Goal: Complete application form: Complete application form

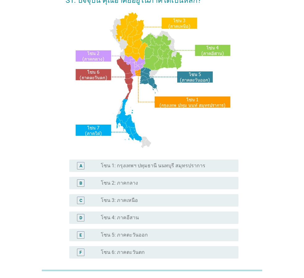
scroll to position [116, 0]
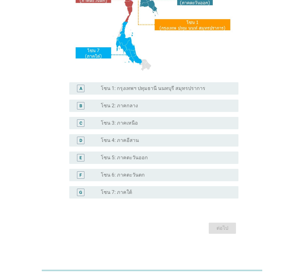
click at [156, 92] on div "radio_button_unchecked โซน 1: กรุงเทพฯ ปทุมธานี นนทบุรี สมุทรปราการ" at bounding box center [167, 88] width 133 height 7
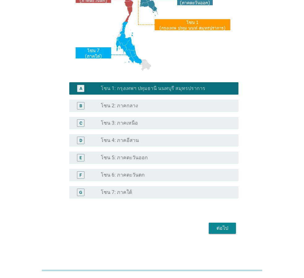
click at [225, 226] on div "ต่อไป" at bounding box center [222, 228] width 17 height 7
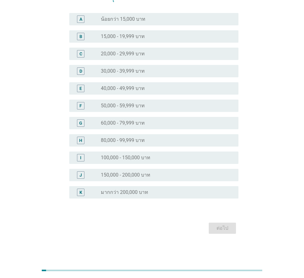
scroll to position [0, 0]
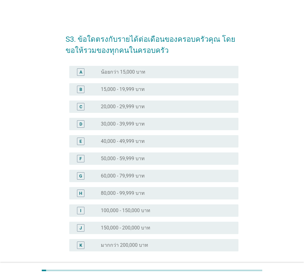
click at [162, 242] on div "radio_button_unchecked มากกว่า 200,000 บาท" at bounding box center [165, 245] width 128 height 6
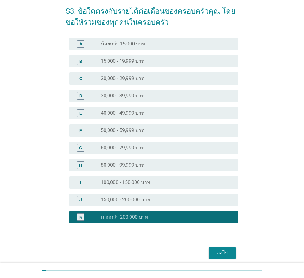
scroll to position [53, 0]
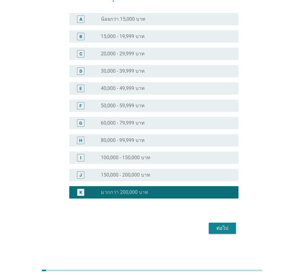
click at [230, 232] on div "ต่อไป" at bounding box center [222, 228] width 17 height 7
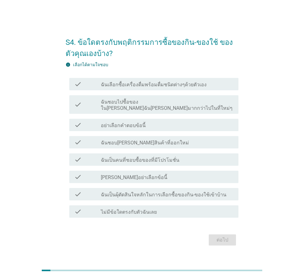
click at [156, 85] on label "ฉันเลือกซื้อเครื่องดื่มพร้อมดื่มชนิดต่างๆด้วยตัวเอง" at bounding box center [154, 85] width 106 height 6
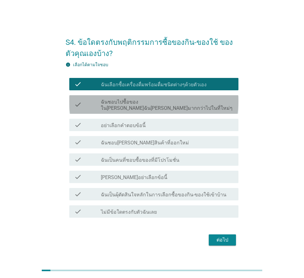
click at [165, 102] on div "check_box_outline_blank ฉันชอบไปซื้อของใน[PERSON_NAME]ฉัน[PERSON_NAME]มากกว่าไป…" at bounding box center [167, 105] width 133 height 14
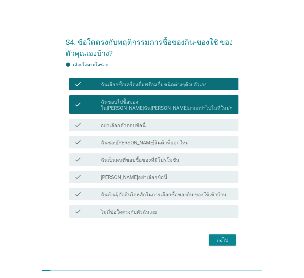
click at [166, 140] on div "check_box_outline_blank ฉันชอบ[PERSON_NAME]สินค้าที่ออกใหม่" at bounding box center [167, 142] width 133 height 7
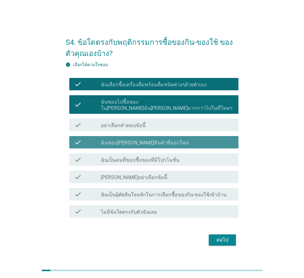
click at [167, 153] on div "check check_box_outline_blank ฉันเป็นคนที่ชอบซื้อของที่มีโปรโมชั่น" at bounding box center [153, 159] width 169 height 12
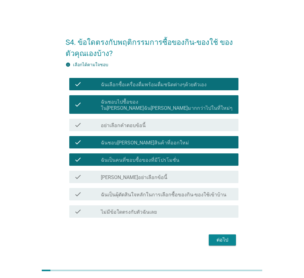
click at [167, 188] on div "check check_box_outline_blank ฉันเป็นผุ้ตัดสินใจหลักในการเลือกซื้อของกิน-ของใช้…" at bounding box center [153, 194] width 169 height 12
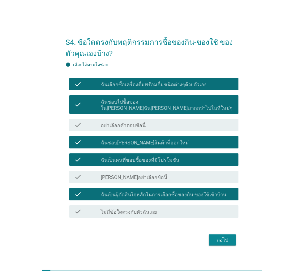
click at [220, 236] on div "ต่อไป" at bounding box center [222, 239] width 17 height 7
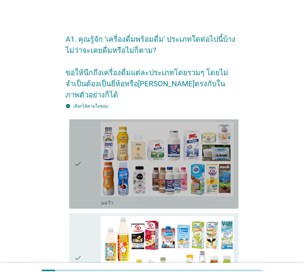
click at [93, 154] on div "check" at bounding box center [87, 164] width 27 height 84
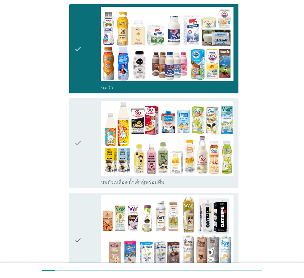
scroll to position [124, 0]
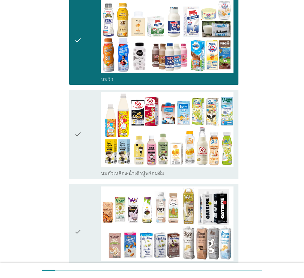
click at [87, 134] on div "check" at bounding box center [87, 134] width 27 height 84
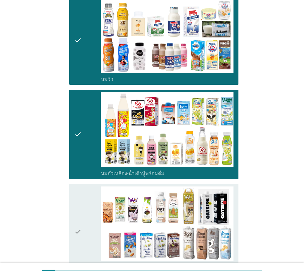
click at [84, 187] on div "check" at bounding box center [87, 232] width 27 height 91
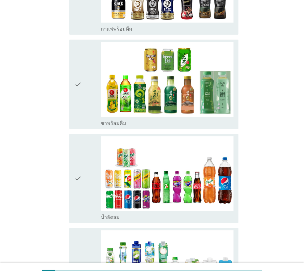
click at [82, 66] on div "check" at bounding box center [87, 84] width 27 height 84
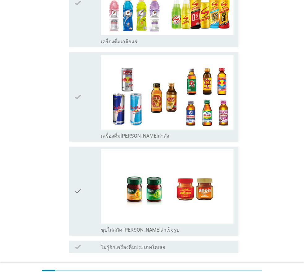
scroll to position [1234, 0]
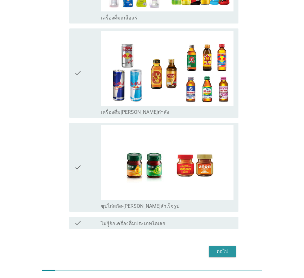
click at [224, 248] on div "ต่อไป" at bounding box center [222, 251] width 17 height 7
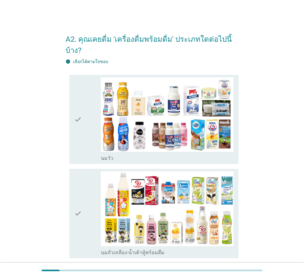
drag, startPoint x: 78, startPoint y: 125, endPoint x: 78, endPoint y: 149, distance: 24.4
click at [78, 125] on icon "check" at bounding box center [77, 119] width 7 height 84
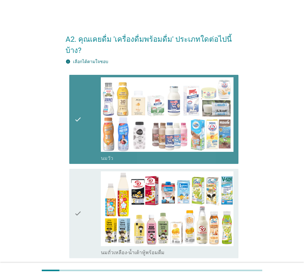
click at [84, 196] on div "check" at bounding box center [87, 213] width 27 height 84
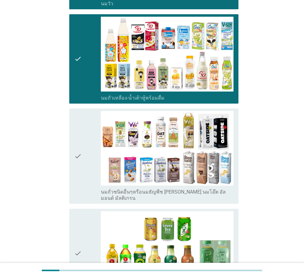
click at [78, 150] on icon "check" at bounding box center [77, 156] width 7 height 91
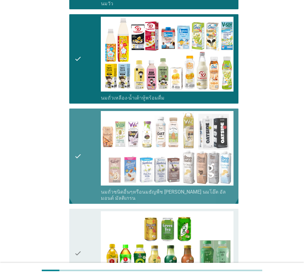
click at [83, 211] on div "check" at bounding box center [87, 253] width 27 height 84
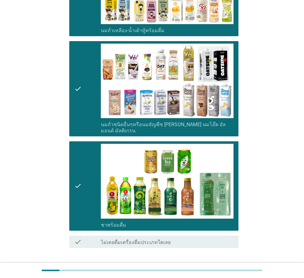
scroll to position [247, 0]
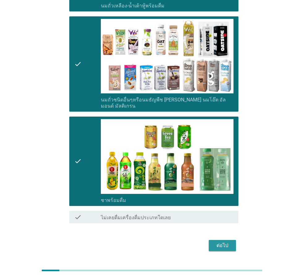
click at [232, 240] on button "ต่อไป" at bounding box center [222, 245] width 27 height 11
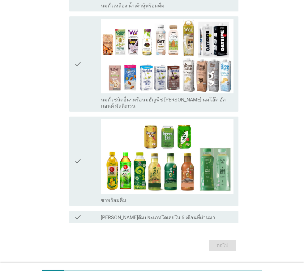
scroll to position [0, 0]
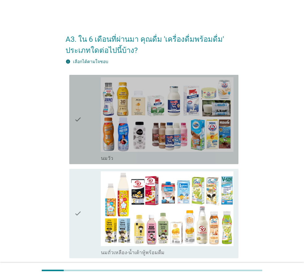
click at [97, 123] on div "check" at bounding box center [87, 119] width 27 height 84
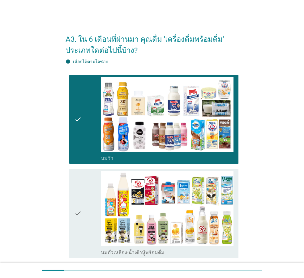
click at [90, 200] on div "check" at bounding box center [87, 213] width 27 height 84
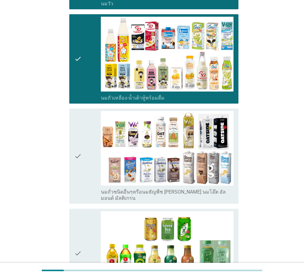
drag, startPoint x: 91, startPoint y: 173, endPoint x: 84, endPoint y: 218, distance: 46.3
click at [90, 173] on div "check" at bounding box center [87, 156] width 27 height 91
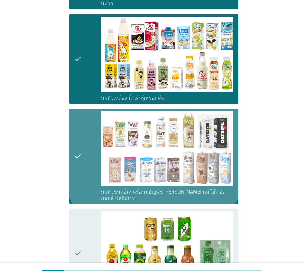
click at [84, 226] on div "check" at bounding box center [87, 253] width 27 height 84
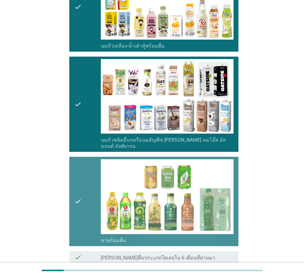
scroll to position [258, 0]
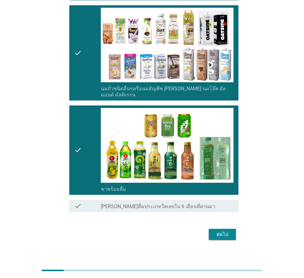
click at [222, 234] on button "ต่อไป" at bounding box center [222, 234] width 27 height 11
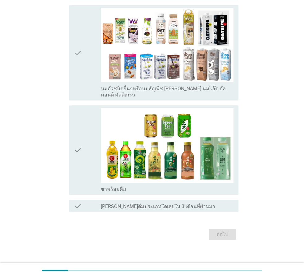
scroll to position [0, 0]
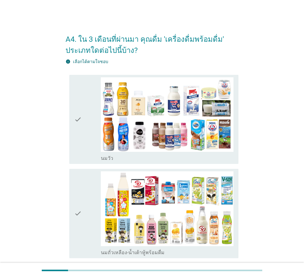
click at [85, 127] on div "check" at bounding box center [87, 119] width 27 height 84
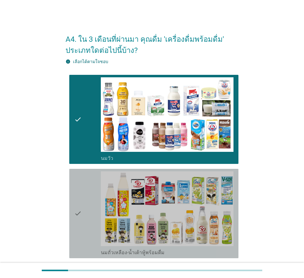
click at [85, 197] on div "check" at bounding box center [87, 213] width 27 height 84
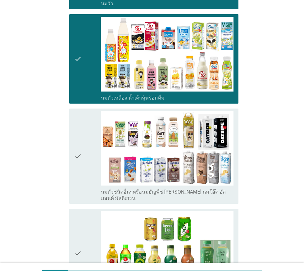
click at [77, 160] on icon "check" at bounding box center [77, 156] width 7 height 91
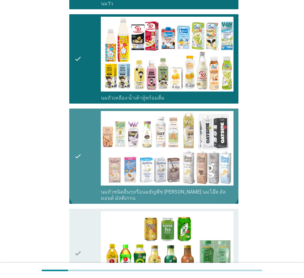
click at [77, 222] on icon "check" at bounding box center [77, 253] width 7 height 84
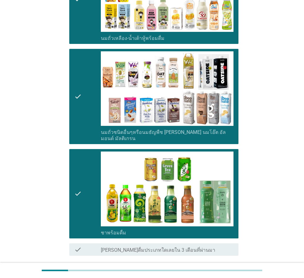
scroll to position [258, 0]
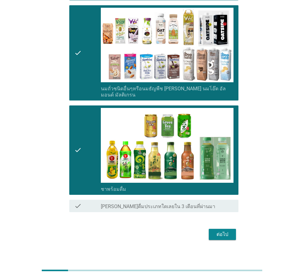
click at [217, 231] on div "ต่อไป" at bounding box center [222, 234] width 17 height 7
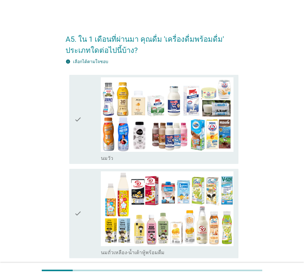
click at [291, 136] on div "A5. ใน 1 เดือนที่ผ่านมา คุณดื่ม 'เครื่องดื่มพร้อมดื่ม' ประเภทใดต่อไปนี้บ้าง? in…" at bounding box center [151, 263] width 289 height 497
click at [86, 120] on div "check" at bounding box center [87, 119] width 27 height 84
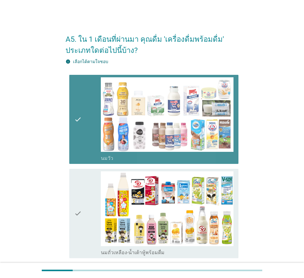
click at [93, 188] on div "check" at bounding box center [87, 213] width 27 height 84
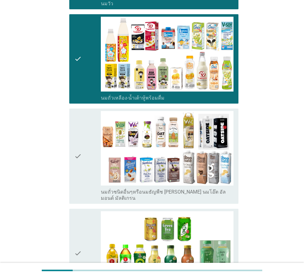
click at [90, 170] on div "check" at bounding box center [87, 156] width 27 height 91
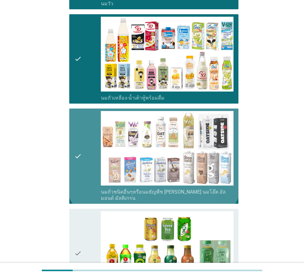
click at [89, 216] on div "check" at bounding box center [87, 253] width 27 height 84
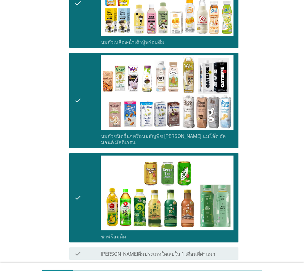
scroll to position [258, 0]
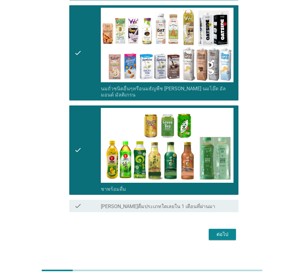
click at [219, 231] on div "ต่อไป" at bounding box center [222, 234] width 17 height 7
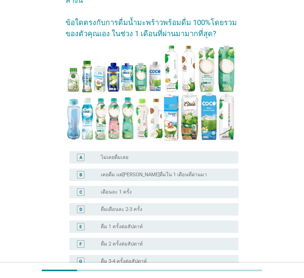
scroll to position [93, 0]
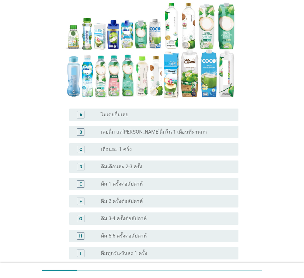
click at [137, 146] on div "radio_button_unchecked เดือนละ 1 ครั้ง" at bounding box center [165, 149] width 128 height 6
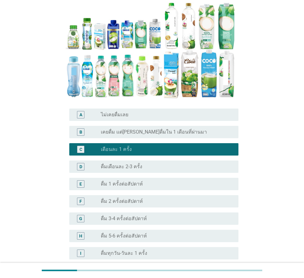
click at [145, 161] on div "D radio_button_unchecked ดื่มเดือนละ 2-3 ครั้ง" at bounding box center [153, 167] width 169 height 12
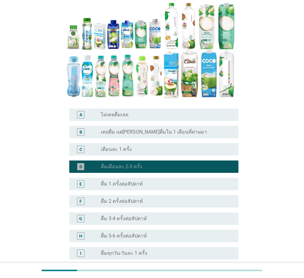
click at [148, 180] on div "radio_button_unchecked ดื่ม 1 ครั้งต่อสัปดาห์" at bounding box center [167, 183] width 133 height 7
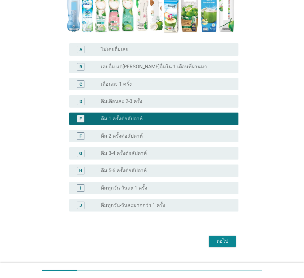
scroll to position [160, 0]
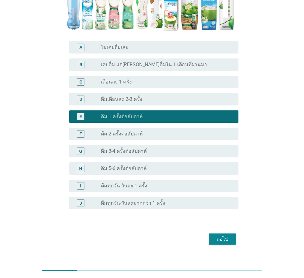
click at [149, 177] on div "I radio_button_unchecked ดื่มทุกวัน-วันละ 1 ครั้ง" at bounding box center [152, 185] width 173 height 17
click at [151, 166] on div "radio_button_unchecked ดื่ม 5-6 ครั้งต่อสัปดาห์" at bounding box center [165, 169] width 128 height 6
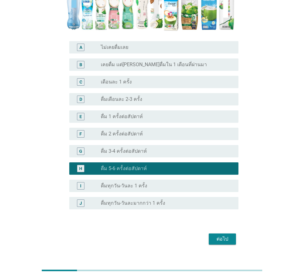
click at [232, 234] on button "ต่อไป" at bounding box center [222, 239] width 27 height 11
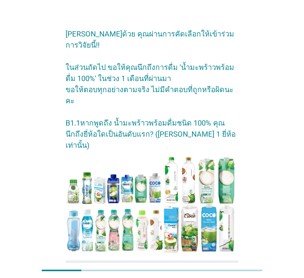
scroll to position [73, 0]
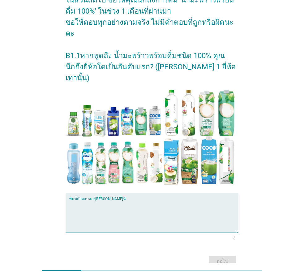
click at [172, 200] on textarea "พิมพ์คำตอบของคุณ ที่นี่" at bounding box center [153, 216] width 169 height 32
type textarea "Coco"
click at [230, 258] on div "ต่อไป" at bounding box center [222, 261] width 17 height 7
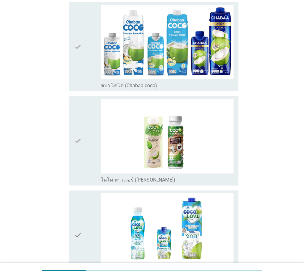
scroll to position [0, 0]
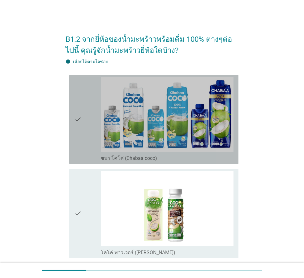
click at [96, 128] on div "check" at bounding box center [87, 119] width 27 height 84
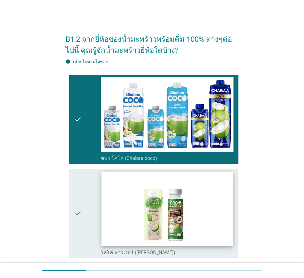
click at [101, 190] on div "check_box_outline_blank โคโค่ พาวเวอร์ ([PERSON_NAME])" at bounding box center [167, 213] width 133 height 84
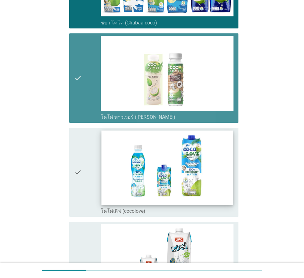
scroll to position [155, 0]
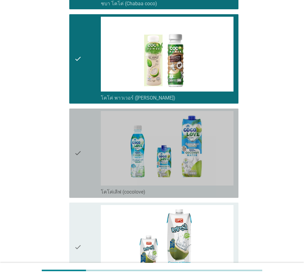
click at [89, 149] on div "check" at bounding box center [87, 153] width 27 height 84
click at [89, 199] on div "check check_box_outline_blank โคโค่เลิฟ (cocolove)" at bounding box center [152, 153] width 173 height 94
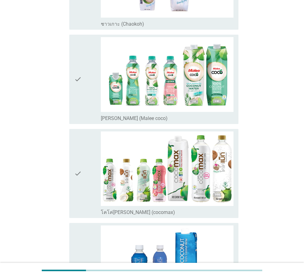
scroll to position [1106, 0]
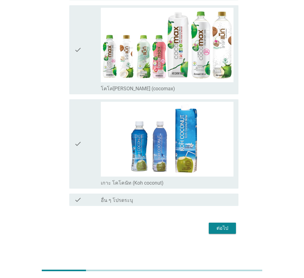
click at [225, 224] on button "ต่อไป" at bounding box center [222, 228] width 27 height 11
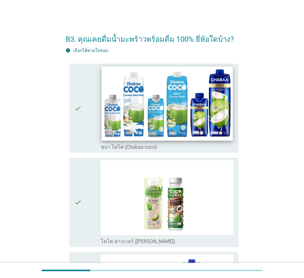
drag, startPoint x: 268, startPoint y: 156, endPoint x: 150, endPoint y: 129, distance: 120.6
click at [268, 155] on div "B3. คุณเคยดื่มน้ำมะพร้าวพร้อมดื่ม 100% ยี่ห้อใดบ้าง? info เลือกได้ตามใจชอบ chec…" at bounding box center [152, 208] width 274 height 371
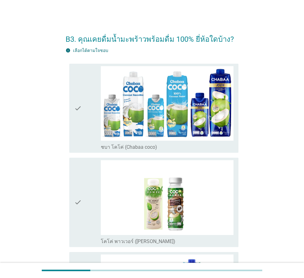
click at [82, 100] on div "check" at bounding box center [87, 108] width 27 height 84
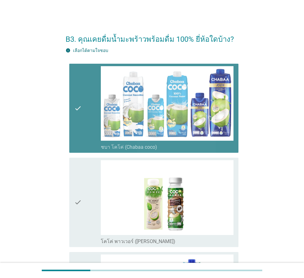
click at [89, 176] on div "check" at bounding box center [87, 202] width 27 height 84
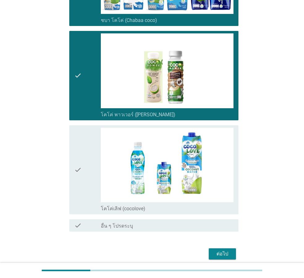
scroll to position [153, 0]
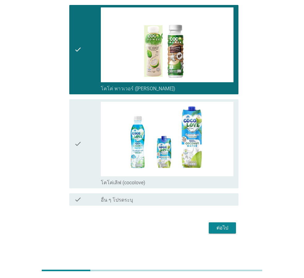
click at [90, 152] on div "check" at bounding box center [87, 144] width 27 height 84
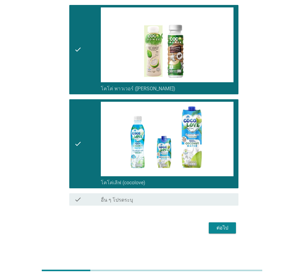
click at [222, 228] on div "ต่อไป" at bounding box center [222, 227] width 17 height 7
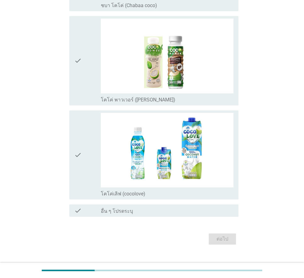
scroll to position [0, 0]
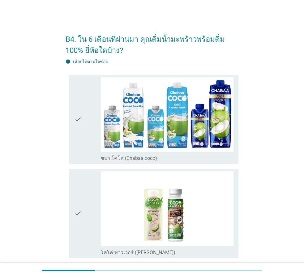
click at [273, 151] on div "B4. ใน 6 เดือนที่ผ่านมา คุณดื่มน้ำมะพร้าวพร้อมดื่ม 100% ยี่ห้อใดบ้าง? info เลือ…" at bounding box center [152, 214] width 274 height 382
drag, startPoint x: 93, startPoint y: 117, endPoint x: 92, endPoint y: 150, distance: 33.4
click at [93, 116] on div "check" at bounding box center [87, 119] width 27 height 84
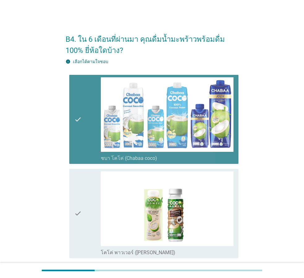
click at [92, 186] on div "check" at bounding box center [87, 213] width 27 height 84
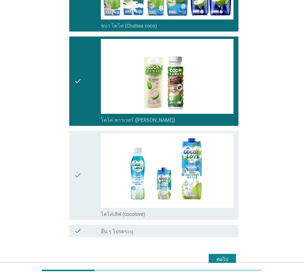
scroll to position [155, 0]
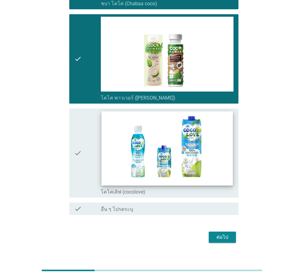
drag, startPoint x: 91, startPoint y: 135, endPoint x: 117, endPoint y: 163, distance: 38.8
click at [90, 135] on div "check" at bounding box center [87, 153] width 27 height 84
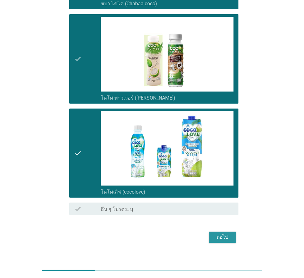
click at [212, 235] on button "ต่อไป" at bounding box center [222, 237] width 27 height 11
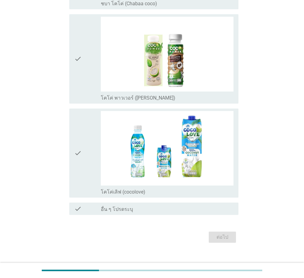
scroll to position [0, 0]
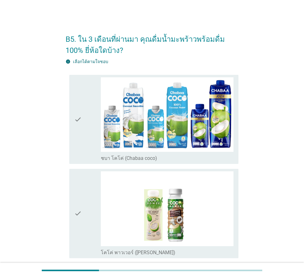
click at [254, 160] on div "B5. ใน 3 เดือนที่ผ่านมา คุณดื่มน้ำมะพร้าวพร้อมดื่ม 100% ยี่ห้อใดบ้าง? info เลือ…" at bounding box center [152, 214] width 274 height 382
click at [90, 122] on div "check" at bounding box center [87, 119] width 27 height 84
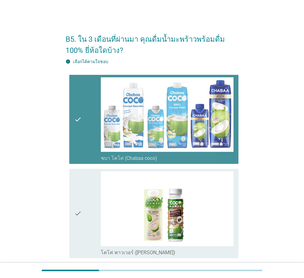
click at [86, 190] on div "check" at bounding box center [87, 213] width 27 height 84
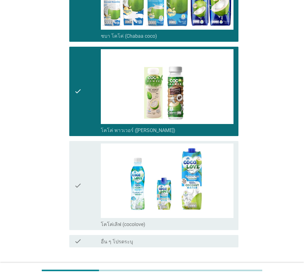
scroll to position [164, 0]
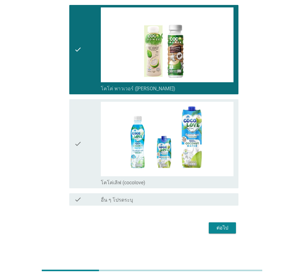
click at [82, 134] on div "check" at bounding box center [87, 144] width 27 height 84
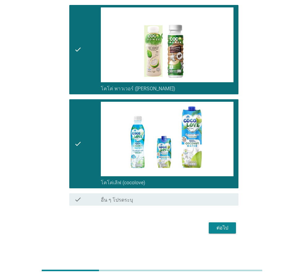
click at [224, 227] on div "ต่อไป" at bounding box center [222, 227] width 17 height 7
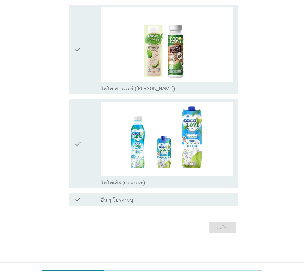
scroll to position [0, 0]
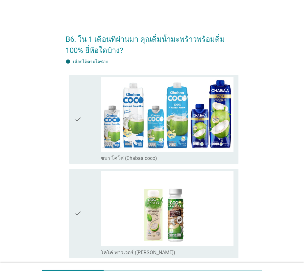
click at [262, 151] on div "B6. ใน 1 เดือนที่ผ่านมา คุณดื่มน้ำมะพร้าวพร้อมดื่ม 100% ยี่ห้อใดบ้าง? info เลือ…" at bounding box center [152, 214] width 274 height 382
click at [82, 115] on div "check" at bounding box center [87, 119] width 27 height 84
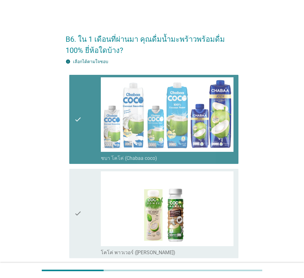
click at [86, 197] on div "check" at bounding box center [87, 213] width 27 height 84
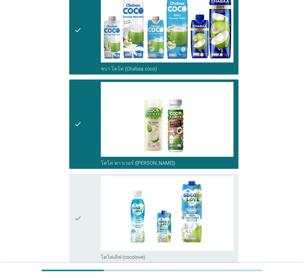
scroll to position [155, 0]
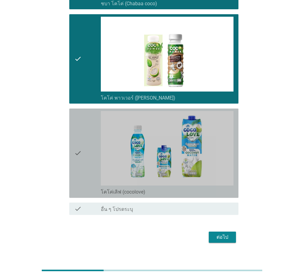
click at [90, 137] on div "check" at bounding box center [87, 153] width 27 height 84
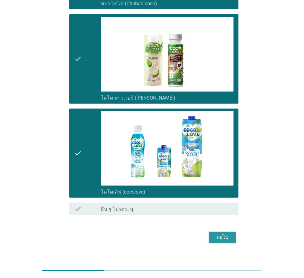
click at [226, 234] on button "ต่อไป" at bounding box center [222, 237] width 27 height 11
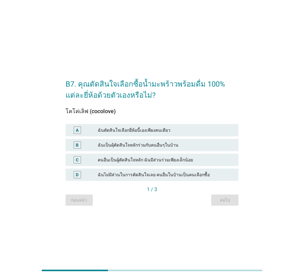
click at [284, 135] on div "B7. คุณตัดสินใจเลือกซื้อน้ำมะพร้าวพร้อมดื่ม 100% แต่ละยี่ห้อด้วยตัวเองหรือไม่? …" at bounding box center [152, 138] width 274 height 143
click at [120, 132] on div "ฉันตัดสินใจเลือกยี่ห้อนี้เองเพียงคนเดียว" at bounding box center [166, 130] width 136 height 7
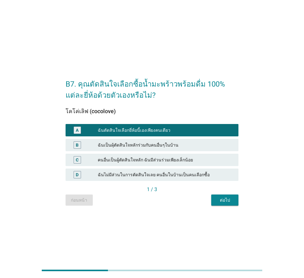
click at [225, 201] on div "ต่อไป" at bounding box center [224, 200] width 17 height 6
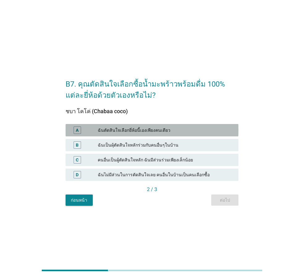
click at [175, 132] on div "ฉันตัดสินใจเลือกยี่ห้อนี้เองเพียงคนเดียว" at bounding box center [166, 130] width 136 height 7
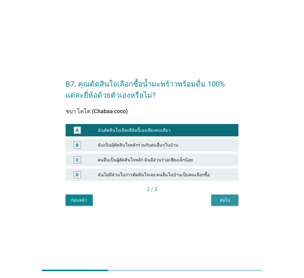
click at [222, 197] on button "ต่อไป" at bounding box center [224, 200] width 27 height 11
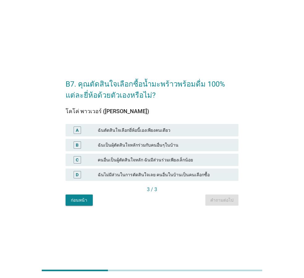
click at [181, 134] on div "ฉันตัดสินใจเลือกยี่ห้อนี้เองเพียงคนเดียว" at bounding box center [166, 130] width 136 height 7
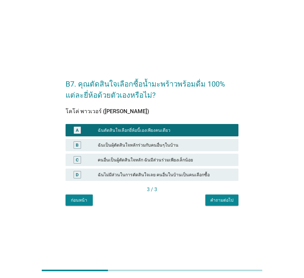
click at [221, 202] on div "คำถามต่อไป" at bounding box center [221, 200] width 23 height 6
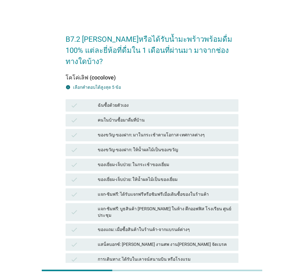
click at [167, 102] on div "ฉันซื้อด้วยตัวเอง" at bounding box center [166, 105] width 136 height 7
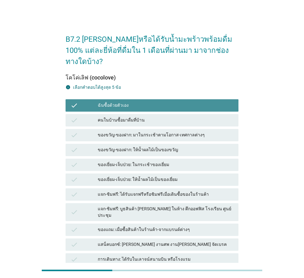
click at [174, 143] on div "check ของขวัญ-ของฝาก: ให้น้ำผลไม้เป็นของขวัญ" at bounding box center [151, 150] width 175 height 15
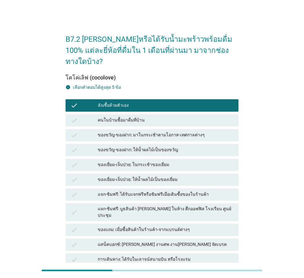
drag, startPoint x: 174, startPoint y: 128, endPoint x: 172, endPoint y: 140, distance: 12.5
click at [173, 129] on div "check ของขวัญ-ของฝาก: มาในกระเช้าตามโอกาส-เทศกาลต่างๆ" at bounding box center [152, 135] width 173 height 12
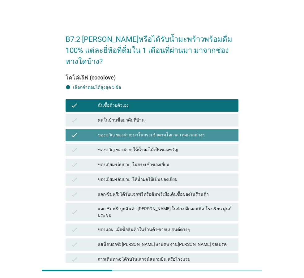
click at [172, 161] on div "ของเยี่ยม-เจ็บป่วย: ในกระเช้าของเยี่ยม" at bounding box center [166, 164] width 136 height 7
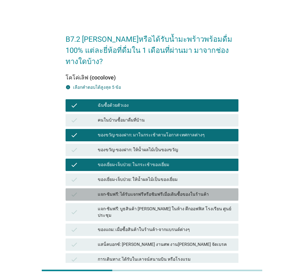
click at [176, 191] on div "แจก-ชิมฟรี: ได้รับแจกฟรีหรือชิมฟรีเมื่อเดินซื้อของในร้านค้า" at bounding box center [166, 194] width 136 height 7
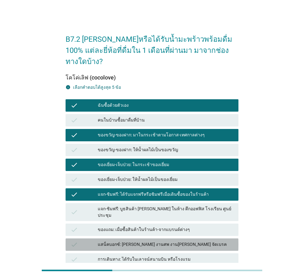
click at [190, 239] on div "check แสน็คบอกซ์: [PERSON_NAME] งานศพ งาน[PERSON_NAME] จัดเบรค" at bounding box center [152, 245] width 173 height 12
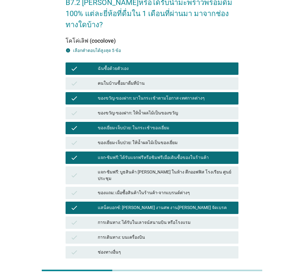
scroll to position [77, 0]
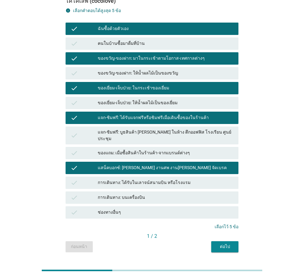
click at [230, 234] on div "B7.2 [PERSON_NAME]หรือได้รับน้ำมะพร้าวพร้อมดื่ม 100% แต่ละยี่ห้อที่ดื่มใน 1 เดื…" at bounding box center [152, 102] width 183 height 312
click at [229, 244] on div "ต่อไป" at bounding box center [224, 247] width 17 height 6
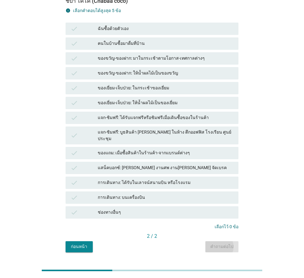
scroll to position [0, 0]
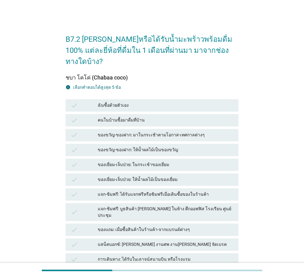
click at [148, 117] on div "คนในบ้านซื้อมาดื่มที่บ้าน" at bounding box center [166, 120] width 136 height 7
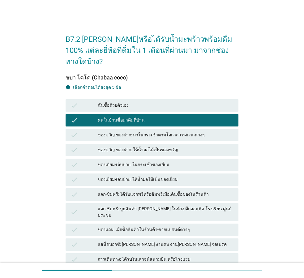
click at [152, 146] on div "ของขวัญ-ของฝาก: ให้น้ำผลไม้เป็นของขวัญ" at bounding box center [166, 149] width 136 height 7
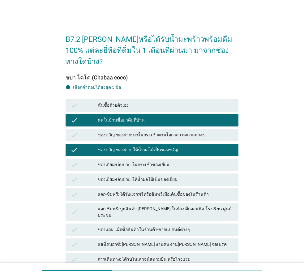
click at [151, 174] on div "check ของเยี่ยม-เจ็บป่วย: ให้น้ำผลไม้เป็นของเยี่ยม" at bounding box center [152, 180] width 173 height 12
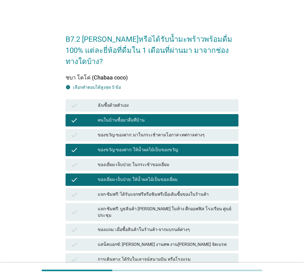
click at [163, 206] on div "แจก-ชิมฟรี: บูธสินค้า [PERSON_NAME] ในห้าง ตึกออฟฟิส โรงเรียน ศูนย์ประชุม" at bounding box center [166, 212] width 136 height 13
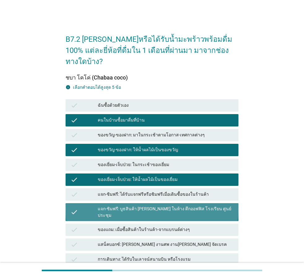
click at [170, 241] on div "แสน็คบอกซ์: [PERSON_NAME] งานศพ งาน[PERSON_NAME] จัดเบรค" at bounding box center [166, 244] width 136 height 7
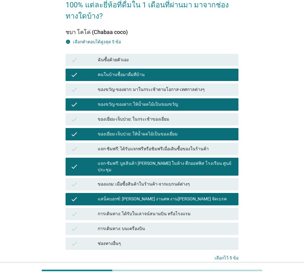
scroll to position [77, 0]
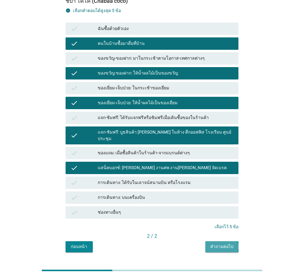
click at [232, 244] on div "คำถามต่อไป" at bounding box center [221, 247] width 23 height 6
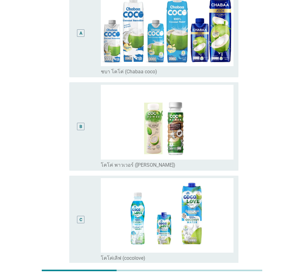
scroll to position [0, 0]
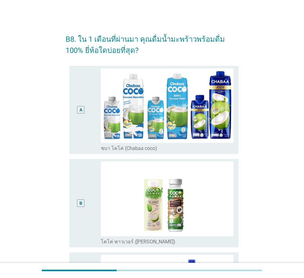
click at [291, 106] on div "B8. ใน 1 เดือนที่ผ่านมา คุณดื่มน้ำมะพร้าวพร้อมดื่ม 100% ยี่ห้อใดบ่อยที่สุด? A r…" at bounding box center [151, 211] width 289 height 393
click at [80, 124] on div "A" at bounding box center [80, 110] width 13 height 84
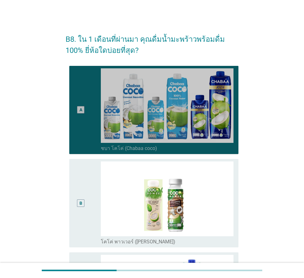
click at [83, 194] on div "B" at bounding box center [80, 204] width 13 height 84
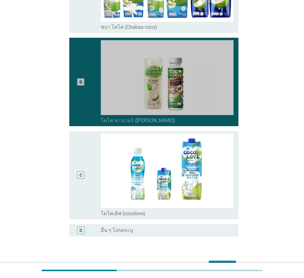
scroll to position [155, 0]
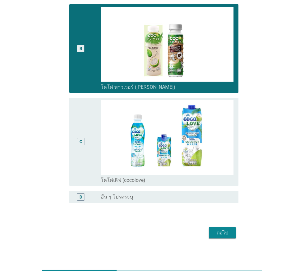
click at [80, 138] on div "C" at bounding box center [80, 141] width 7 height 7
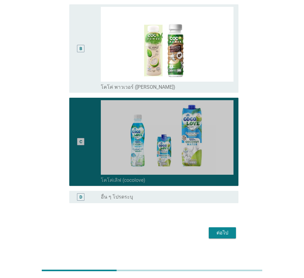
click at [93, 78] on div "B" at bounding box center [87, 49] width 27 height 84
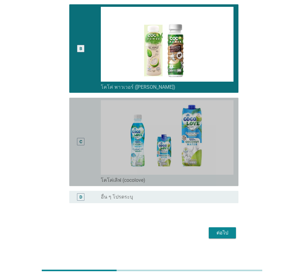
click at [78, 132] on div "C" at bounding box center [80, 142] width 13 height 84
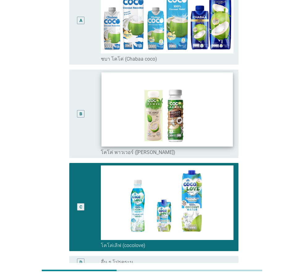
scroll to position [0, 0]
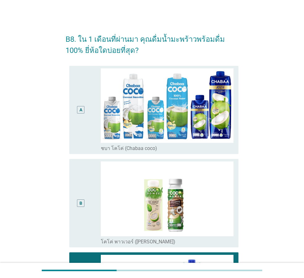
click at [91, 115] on div "A" at bounding box center [87, 110] width 27 height 84
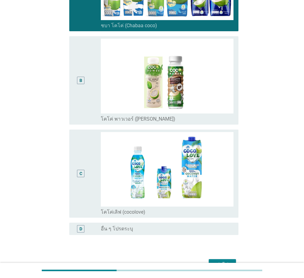
scroll to position [155, 0]
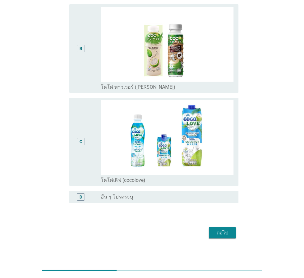
click at [223, 235] on div "ต่อไป" at bounding box center [222, 232] width 17 height 7
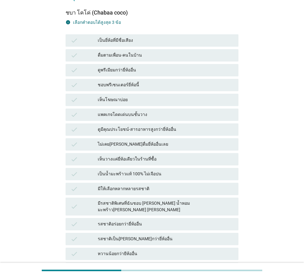
scroll to position [0, 0]
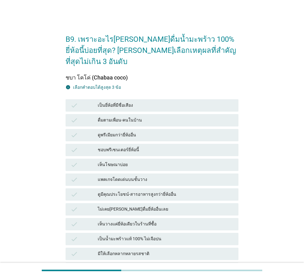
click at [127, 102] on div "เป็นยี่ห้อที่มีชื่อเสียง" at bounding box center [166, 105] width 136 height 7
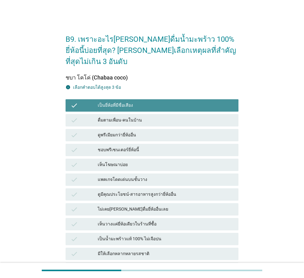
click at [133, 146] on div "ชอบพรีเซนเตอร์ยี่ห้อนี้" at bounding box center [166, 149] width 136 height 7
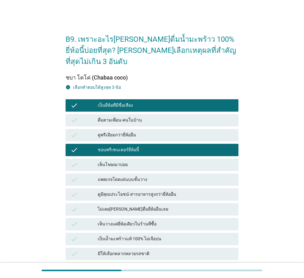
click at [143, 206] on div "ไม่เคย[PERSON_NAME]ดื่มยี่ห้ออื่นเลย" at bounding box center [166, 209] width 136 height 7
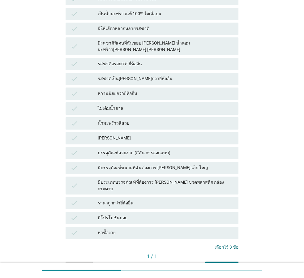
scroll to position [240, 0]
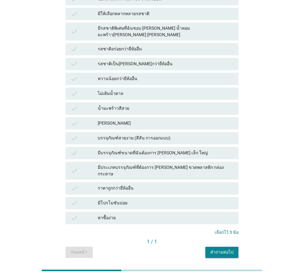
click at [223, 249] on div "คำถามต่อไป" at bounding box center [221, 252] width 23 height 6
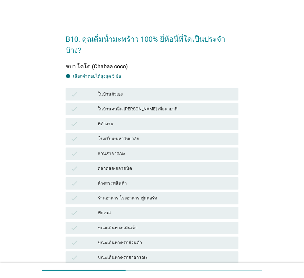
click at [159, 224] on div "ขณะเดินทาง-เดินเท้า" at bounding box center [166, 227] width 136 height 7
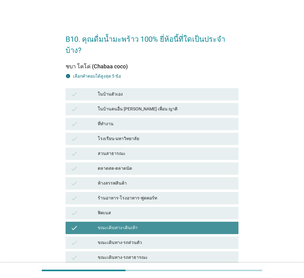
drag, startPoint x: 159, startPoint y: 168, endPoint x: 155, endPoint y: 115, distance: 53.4
click at [159, 177] on div "check ห้างสรรพสินค้า" at bounding box center [152, 183] width 173 height 12
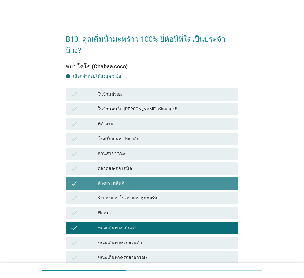
click at [155, 120] on div "ที่ทำงาน" at bounding box center [166, 123] width 136 height 7
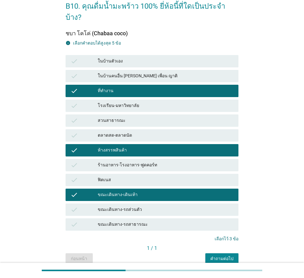
scroll to position [51, 0]
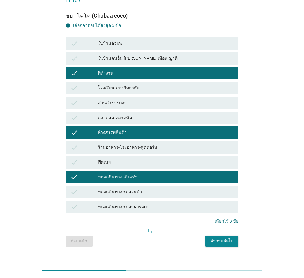
click at [222, 235] on div "B10. คุณดื่มน้ำมะพร้าว 100% ยี่ห้อนี้ที่ใดเป็นประจำบ้าง? ชบา โคโค่ (Chabaa coco…" at bounding box center [152, 112] width 183 height 280
click at [222, 238] on div "คำถามต่อไป" at bounding box center [221, 241] width 23 height 6
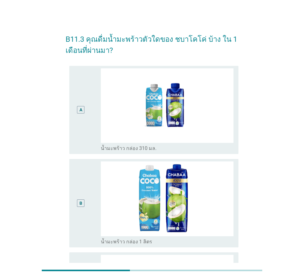
drag, startPoint x: 275, startPoint y: 126, endPoint x: 267, endPoint y: 126, distance: 8.4
click at [276, 126] on div "B11.3 คุณดื่มน้ำมะพร้าวตัวใดของ ชบาโคโค่ บ้าง ใน 1 เดือนที่ผ่านมา? A radio_butt…" at bounding box center [152, 258] width 274 height 471
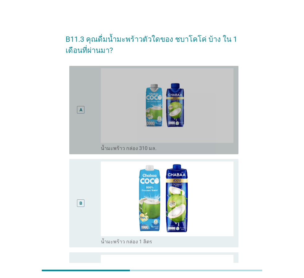
click at [71, 101] on div "A radio_button_unchecked น้ำมะพร้าว กล่อง 310 มล." at bounding box center [153, 110] width 169 height 88
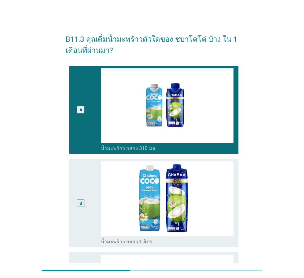
click at [93, 157] on div "B radio_button_unchecked น้ำมะพร้าว กล่อง 1 ลิตร" at bounding box center [152, 203] width 173 height 93
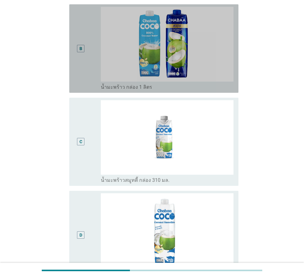
click at [93, 78] on div "B" at bounding box center [87, 49] width 27 height 84
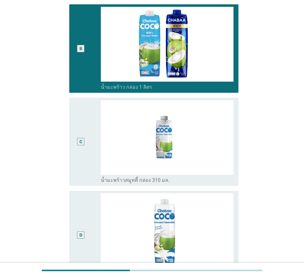
click at [96, 133] on div "C" at bounding box center [87, 142] width 27 height 84
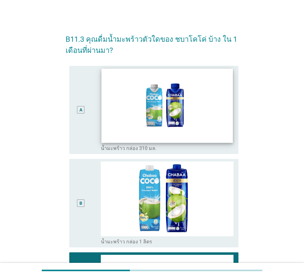
click at [104, 114] on img at bounding box center [167, 106] width 132 height 74
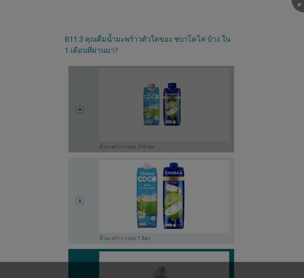
click at [90, 113] on div at bounding box center [152, 139] width 304 height 278
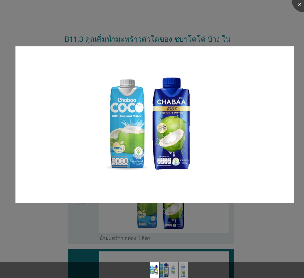
click at [106, 45] on div at bounding box center [152, 139] width 304 height 278
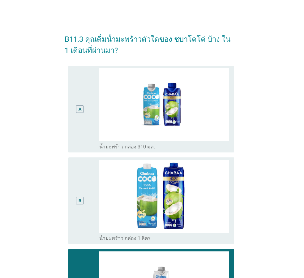
click at [93, 119] on div at bounding box center [152, 139] width 304 height 278
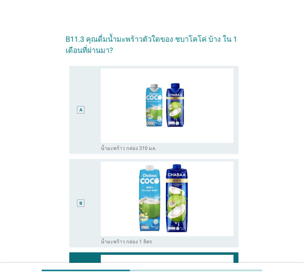
click at [90, 115] on div "A" at bounding box center [87, 110] width 27 height 84
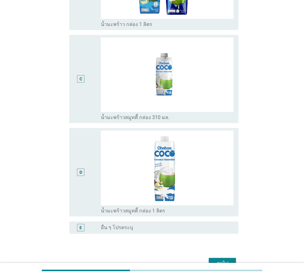
scroll to position [253, 0]
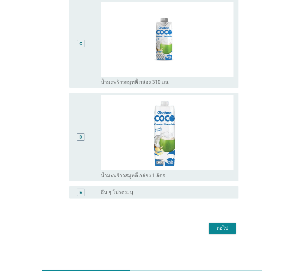
click at [220, 231] on div "ต่อไป" at bounding box center [222, 228] width 17 height 7
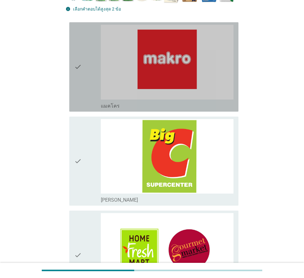
click at [82, 93] on div "check" at bounding box center [87, 67] width 27 height 84
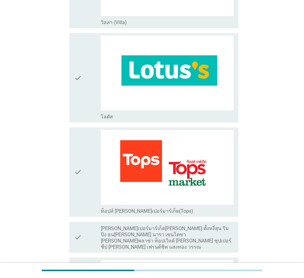
scroll to position [1052, 0]
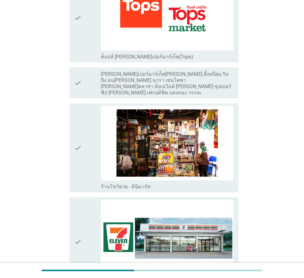
click at [85, 219] on div "check" at bounding box center [87, 242] width 27 height 84
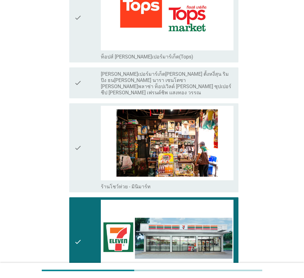
scroll to position [1207, 0]
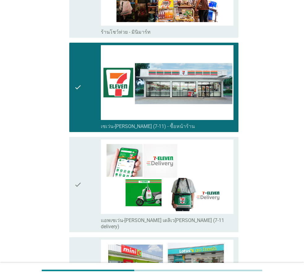
click at [86, 91] on div "check" at bounding box center [87, 87] width 27 height 84
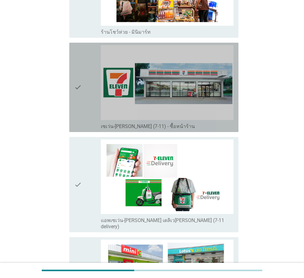
click at [93, 152] on div "check" at bounding box center [87, 185] width 27 height 91
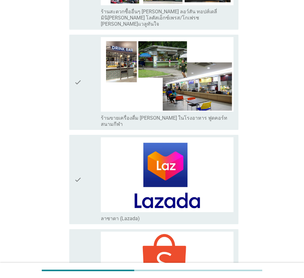
click at [88, 137] on div "check" at bounding box center [87, 179] width 27 height 84
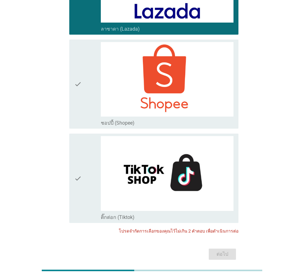
scroll to position [1707, 0]
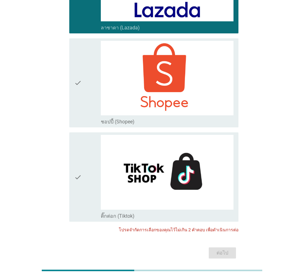
click at [82, 135] on div "check" at bounding box center [87, 177] width 27 height 84
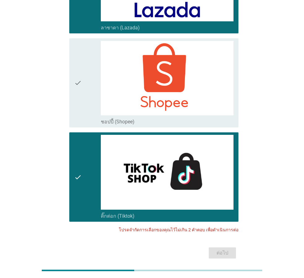
click at [88, 135] on div "check" at bounding box center [87, 177] width 27 height 84
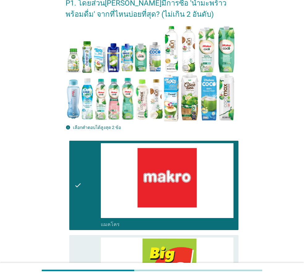
click at [88, 150] on div "check" at bounding box center [87, 185] width 27 height 84
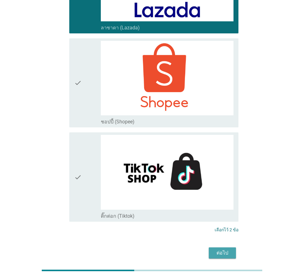
click at [218, 249] on div "ต่อไป" at bounding box center [222, 252] width 17 height 7
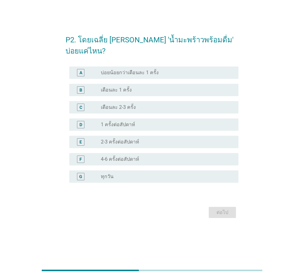
scroll to position [0, 0]
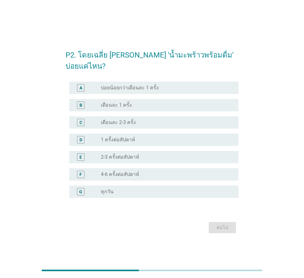
click at [273, 220] on div "P2. โดยเฉลี่ย [PERSON_NAME] 'น้ำมะพร้าวพร้อมดื่ม' บ่อยแค่ไหน? A radio_button_un…" at bounding box center [152, 139] width 274 height 202
click at [147, 171] on div "radio_button_unchecked 4-6 ครั้งต่อสัปดาห์" at bounding box center [165, 174] width 128 height 6
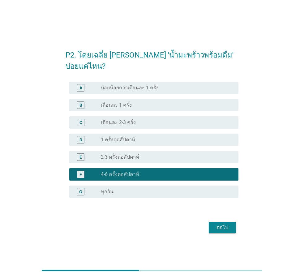
click at [225, 224] on div "ต่อไป" at bounding box center [222, 227] width 17 height 7
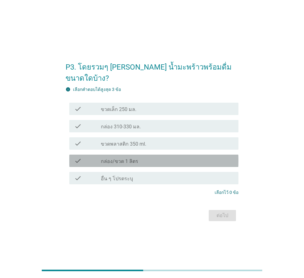
click at [174, 157] on div "check_box_outline_blank กล่อง/ขวด 1 ลิตร" at bounding box center [167, 160] width 133 height 7
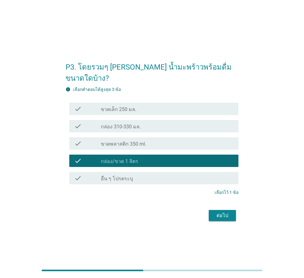
click at [228, 212] on div "ต่อไป" at bounding box center [222, 215] width 17 height 7
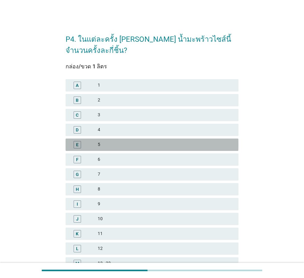
click at [153, 139] on div "E 5" at bounding box center [152, 145] width 173 height 12
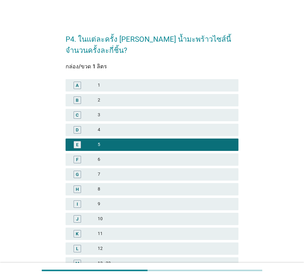
click at [149, 152] on div "F 6" at bounding box center [151, 159] width 175 height 15
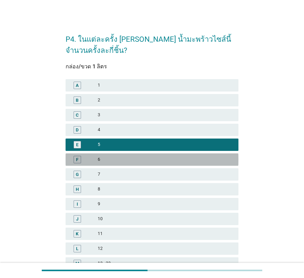
click at [148, 156] on div "6" at bounding box center [166, 159] width 136 height 7
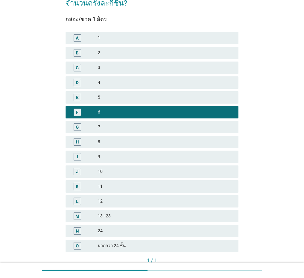
scroll to position [88, 0]
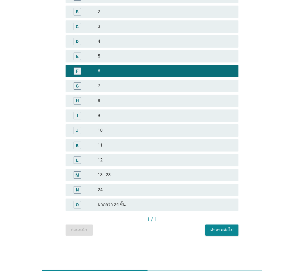
click at [231, 229] on div "คำถามต่อไป" at bounding box center [221, 230] width 23 height 6
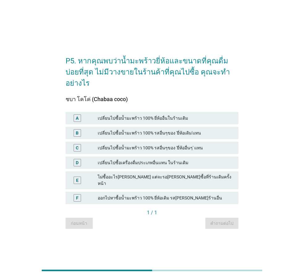
click at [149, 107] on div "ชบา โคโค่ (Chabaa coco) A เปลี่ยนไปซื้อน้ำมะพร้าว 100% ยี่ห้ออื่นในร้านเดิม B เ…" at bounding box center [152, 152] width 173 height 113
click at [154, 116] on div "เปลี่ยนไปซื้อน้ำมะพร้าว 100% ยี่ห้ออื่นในร้านเดิม" at bounding box center [166, 117] width 136 height 7
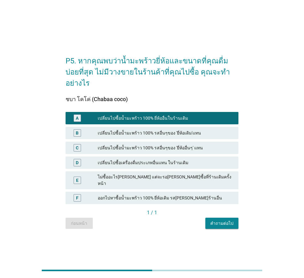
click at [165, 148] on div "เปลี่ยนไปซื้อน้ำมะพร้าว 100% รสอื่นๆของ 'ยี่ห้ออื่นๆ' แทน" at bounding box center [166, 147] width 136 height 7
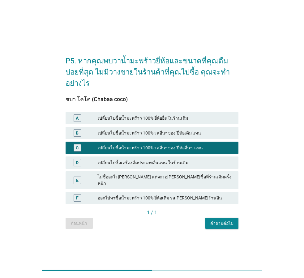
click at [230, 220] on div "คำถามต่อไป" at bounding box center [221, 223] width 23 height 6
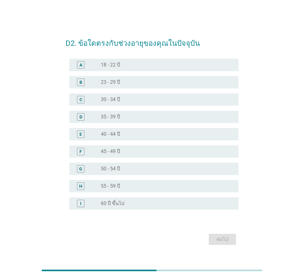
click at [286, 127] on div "D2. ข้อใดตรงกับช่วงอายุของคุณในปัจจุบัน A radio_button_unchecked 18 - 22 ปี B r…" at bounding box center [152, 139] width 274 height 225
click at [126, 82] on div "radio_button_unchecked 23 - 29 ปี" at bounding box center [165, 82] width 128 height 6
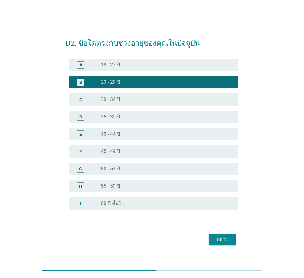
click at [231, 239] on div "ต่อไป" at bounding box center [222, 239] width 17 height 7
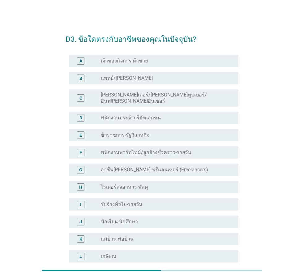
click at [165, 149] on label "พนักงานพาร์ทไทม์/ลูกจ้างชั่วคราว-รายวัน" at bounding box center [146, 152] width 90 height 6
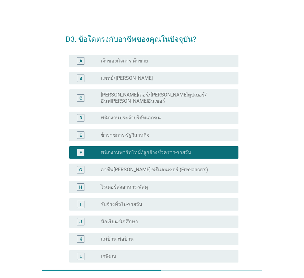
click at [159, 114] on div "radio_button_unchecked พนักงานประจำบริษัทเอกชน" at bounding box center [167, 117] width 133 height 7
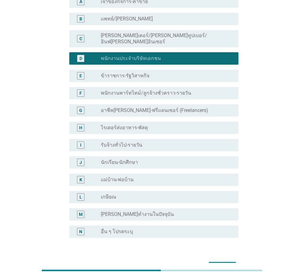
scroll to position [94, 0]
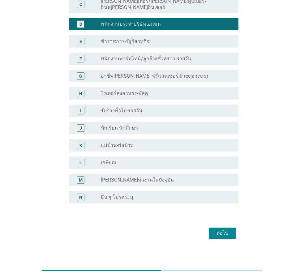
click at [231, 230] on div "ต่อไป" at bounding box center [222, 233] width 17 height 7
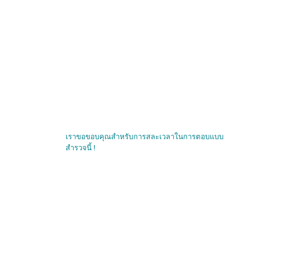
scroll to position [0, 0]
